Goal: Communication & Community: Answer question/provide support

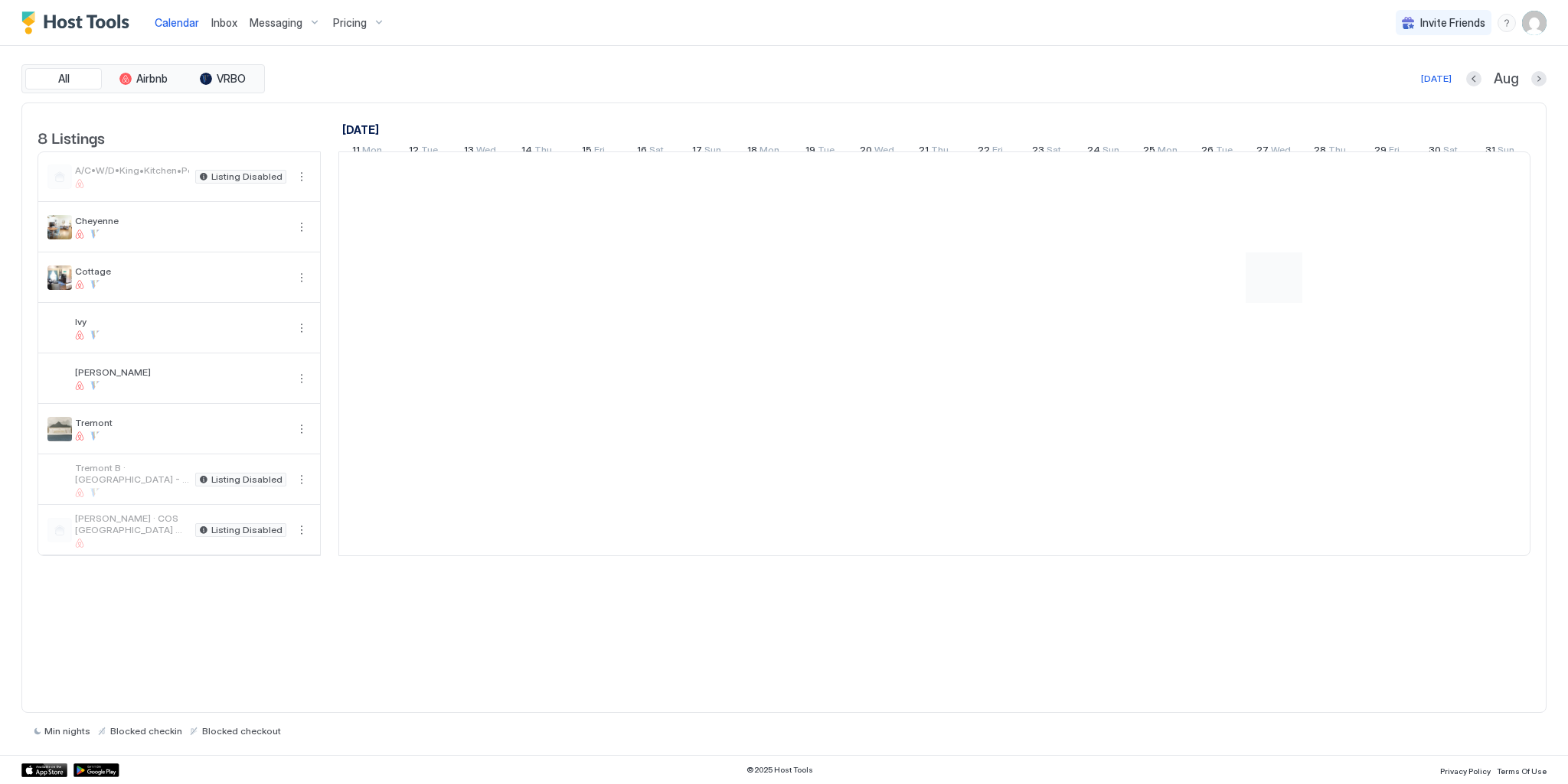
scroll to position [0, 850]
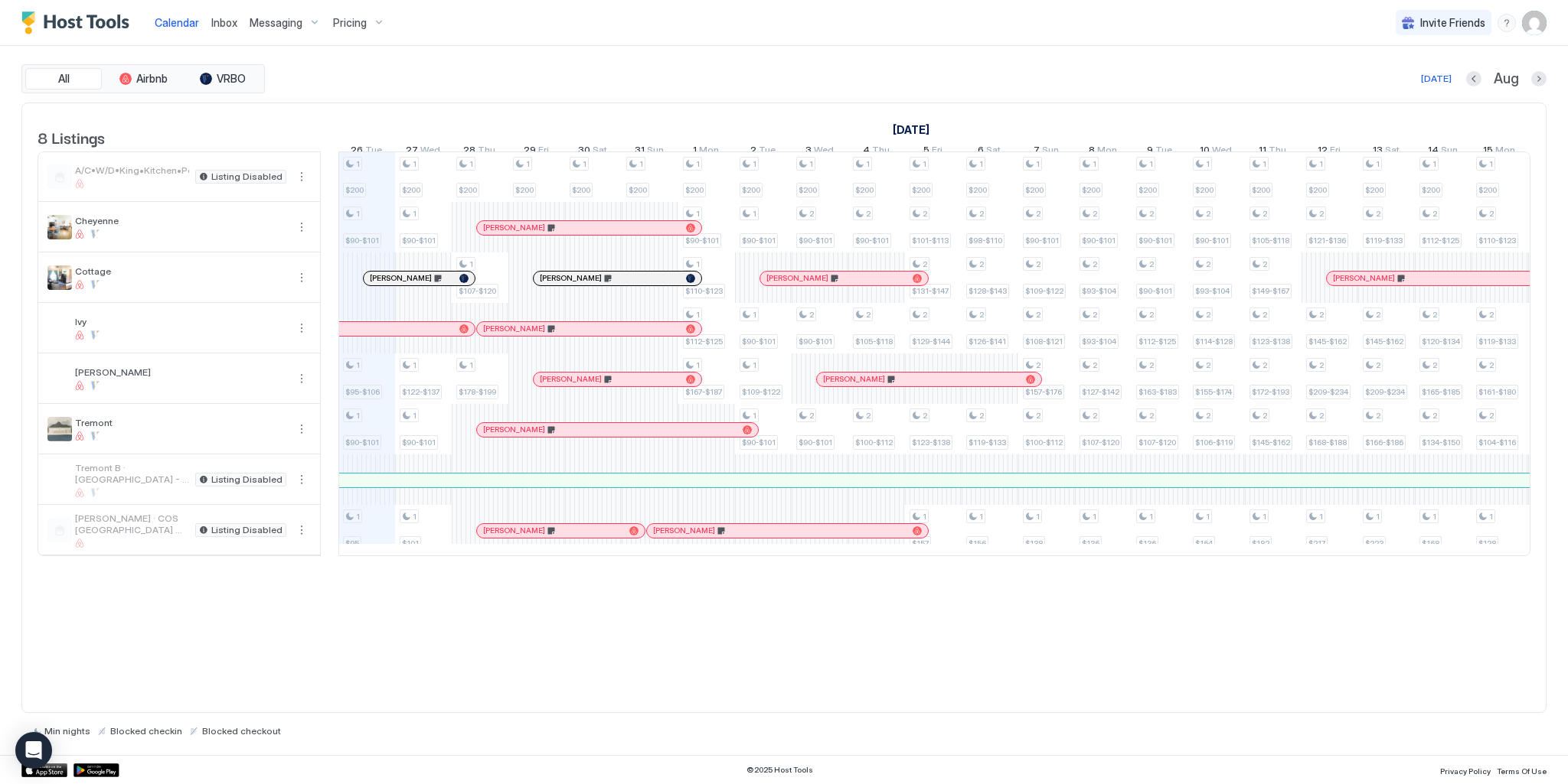
click at [0, 0] on div at bounding box center [0, 0] width 0 height 0
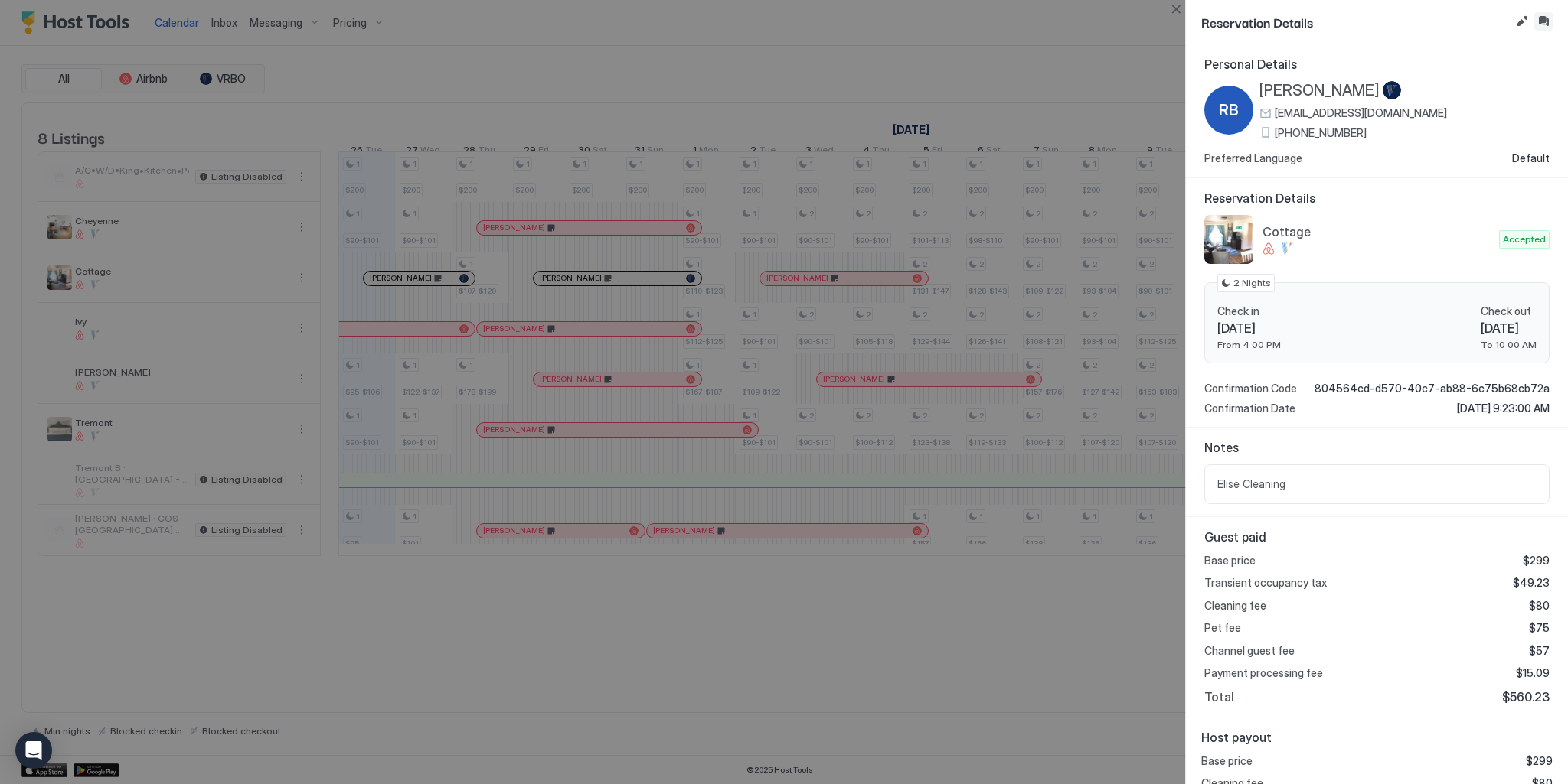
drag, startPoint x: 1538, startPoint y: 19, endPoint x: 1527, endPoint y: 41, distance: 24.6
click at [777, 19] on button "Inbox" at bounding box center [1543, 21] width 19 height 19
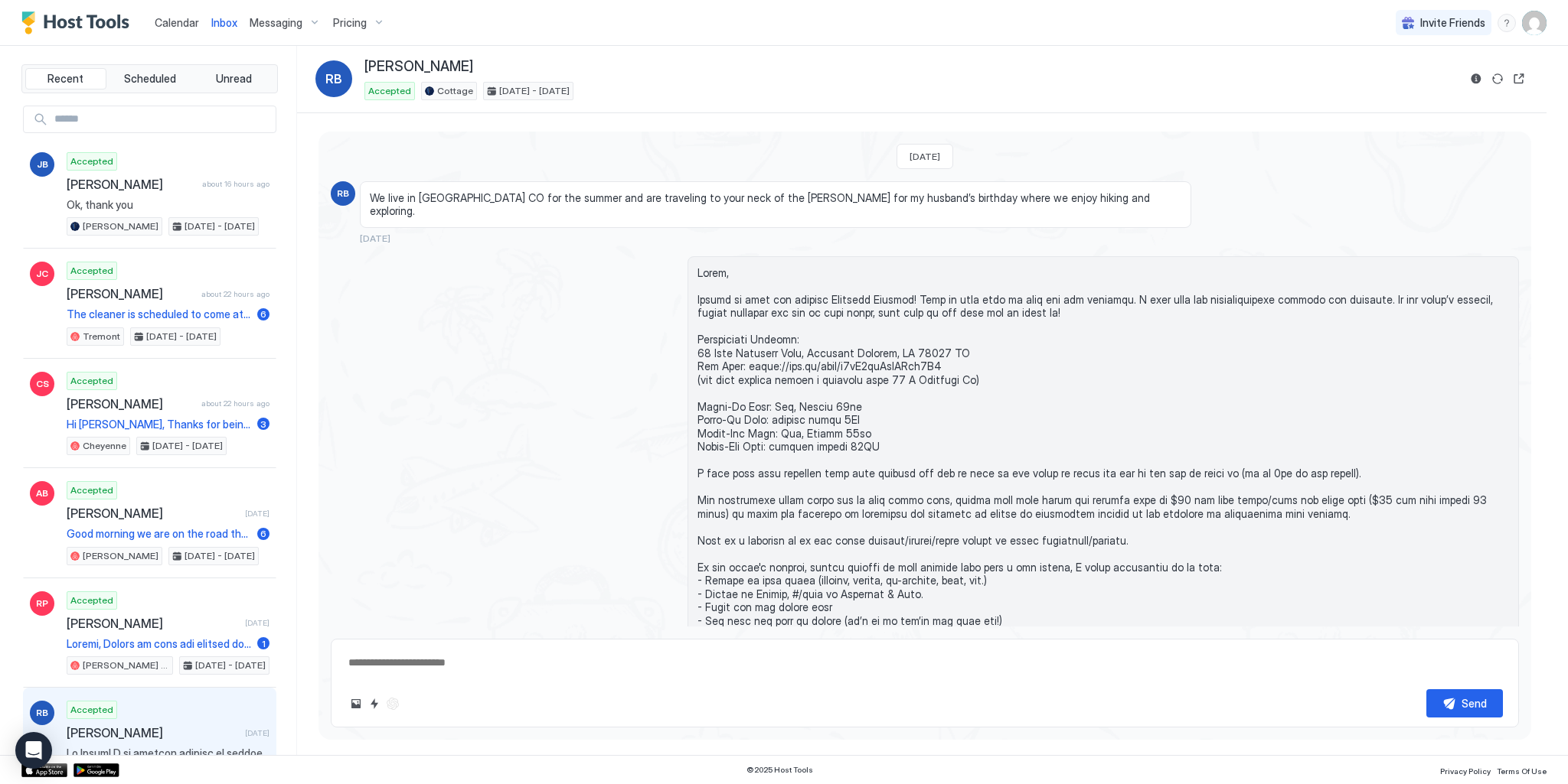
type textarea "*"
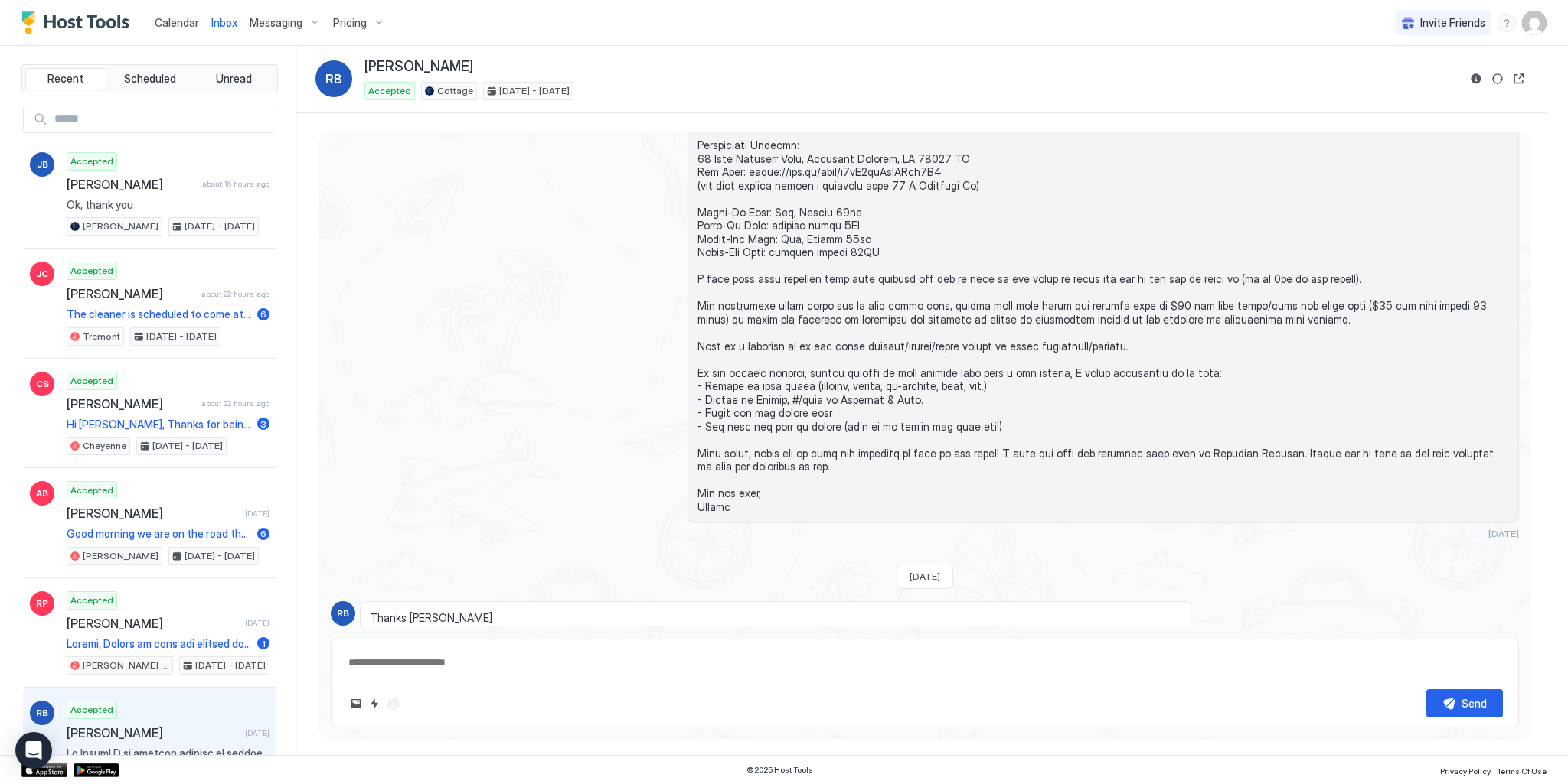
scroll to position [306, 0]
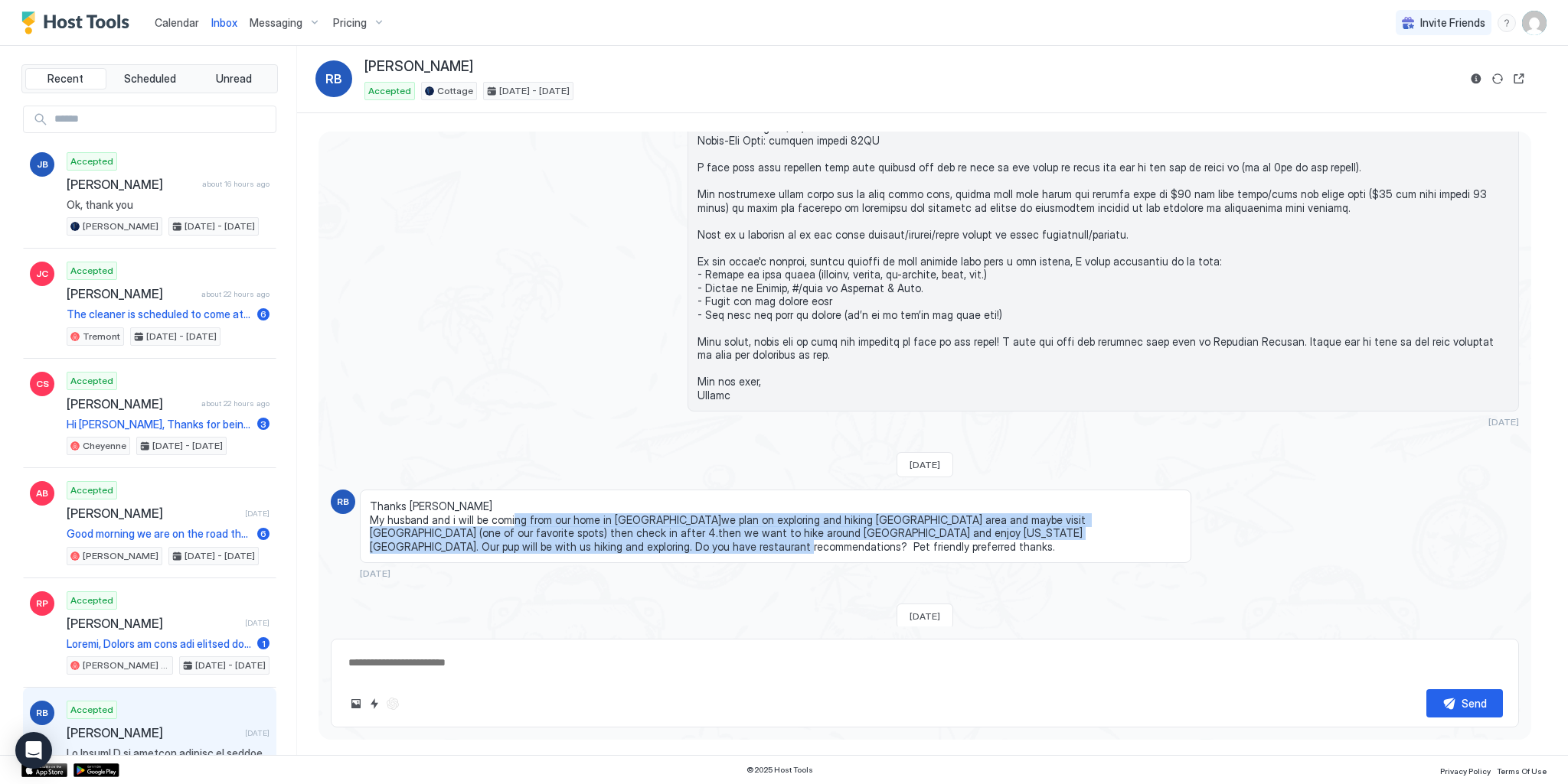
drag, startPoint x: 544, startPoint y: 504, endPoint x: 751, endPoint y: 527, distance: 208.3
click at [751, 527] on span "Thanks [PERSON_NAME] My husband and i will be coming from our home in [GEOGRAPH…" at bounding box center [775, 525] width 811 height 53
click at [532, 527] on span "Thanks [PERSON_NAME] My husband and i will be coming from our home in [GEOGRAPH…" at bounding box center [775, 525] width 811 height 53
drag, startPoint x: 771, startPoint y: 503, endPoint x: 1038, endPoint y: 534, distance: 268.8
click at [777, 534] on span "Thanks [PERSON_NAME] My husband and i will be coming from our home in [GEOGRAPH…" at bounding box center [775, 525] width 811 height 53
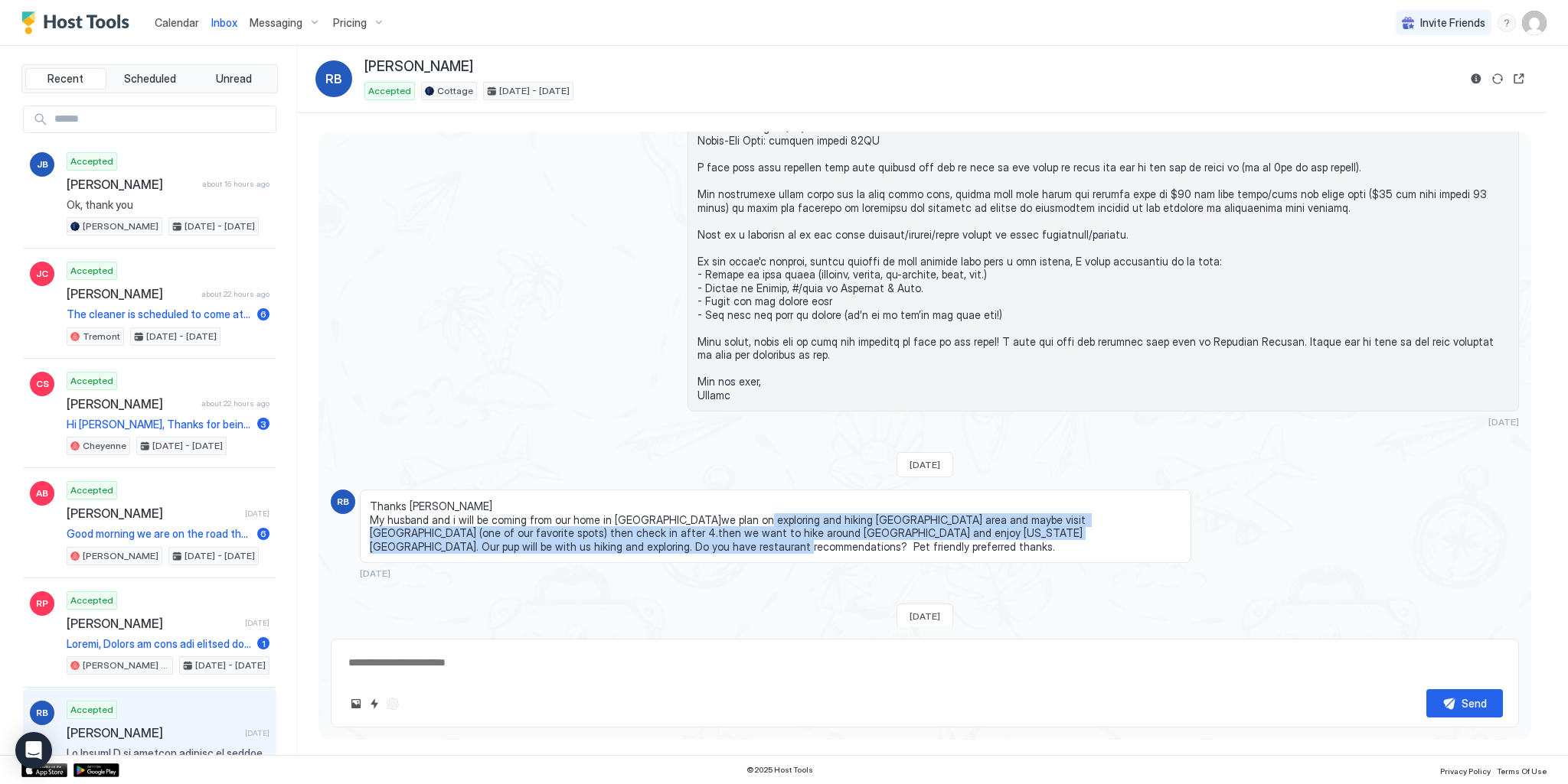
click at [775, 536] on span "Thanks [PERSON_NAME] My husband and i will be coming from our home in [GEOGRAPH…" at bounding box center [775, 525] width 811 height 53
drag, startPoint x: 434, startPoint y: 520, endPoint x: 701, endPoint y: 540, distance: 267.7
click at [701, 540] on div "Thanks [PERSON_NAME] My husband and i will be coming from our home in [GEOGRAPH…" at bounding box center [776, 526] width 832 height 74
click at [699, 537] on span "Thanks [PERSON_NAME] My husband and i will be coming from our home in [GEOGRAPH…" at bounding box center [775, 525] width 811 height 53
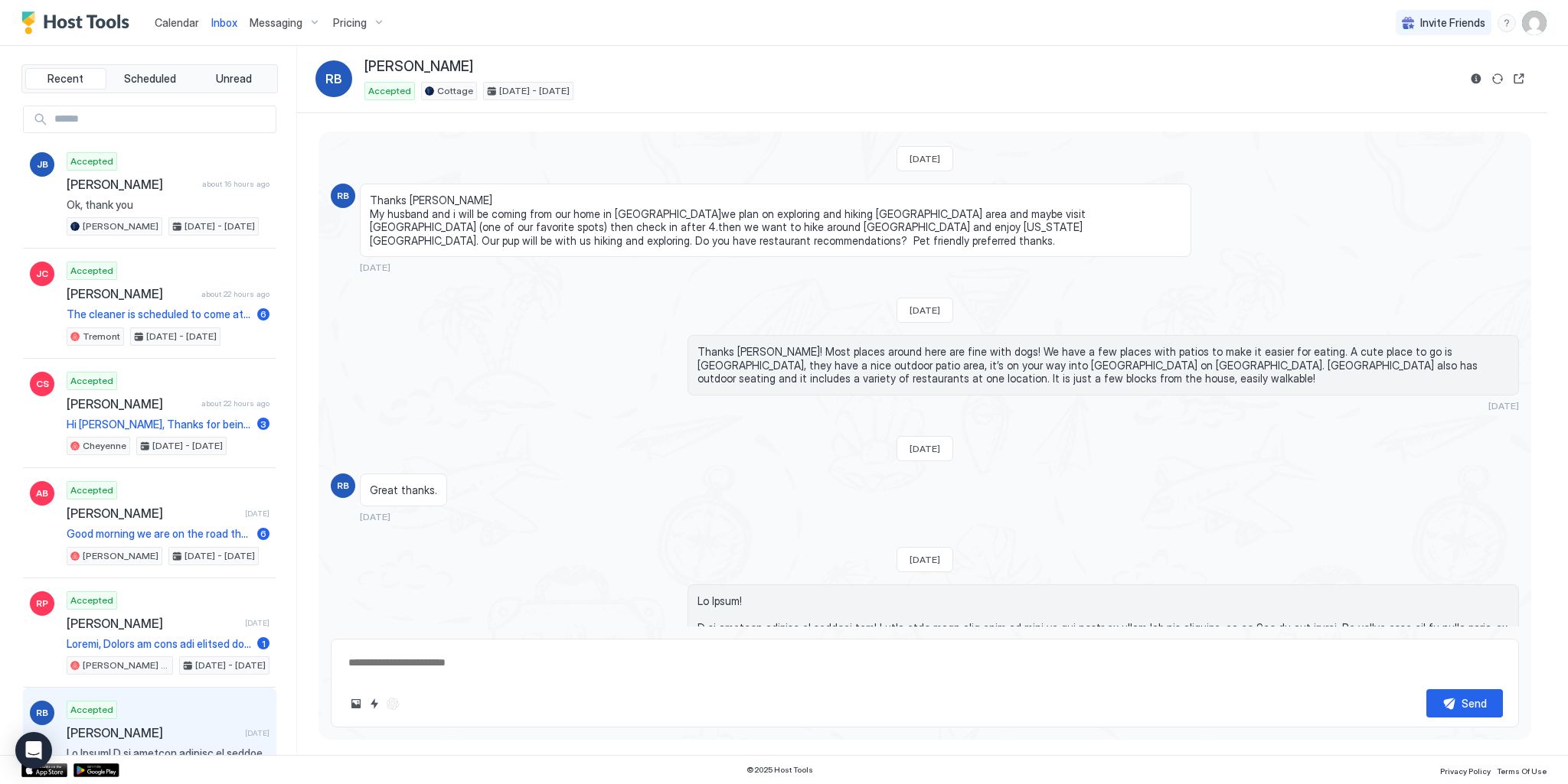
scroll to position [1014, 0]
